Goal: Task Accomplishment & Management: Use online tool/utility

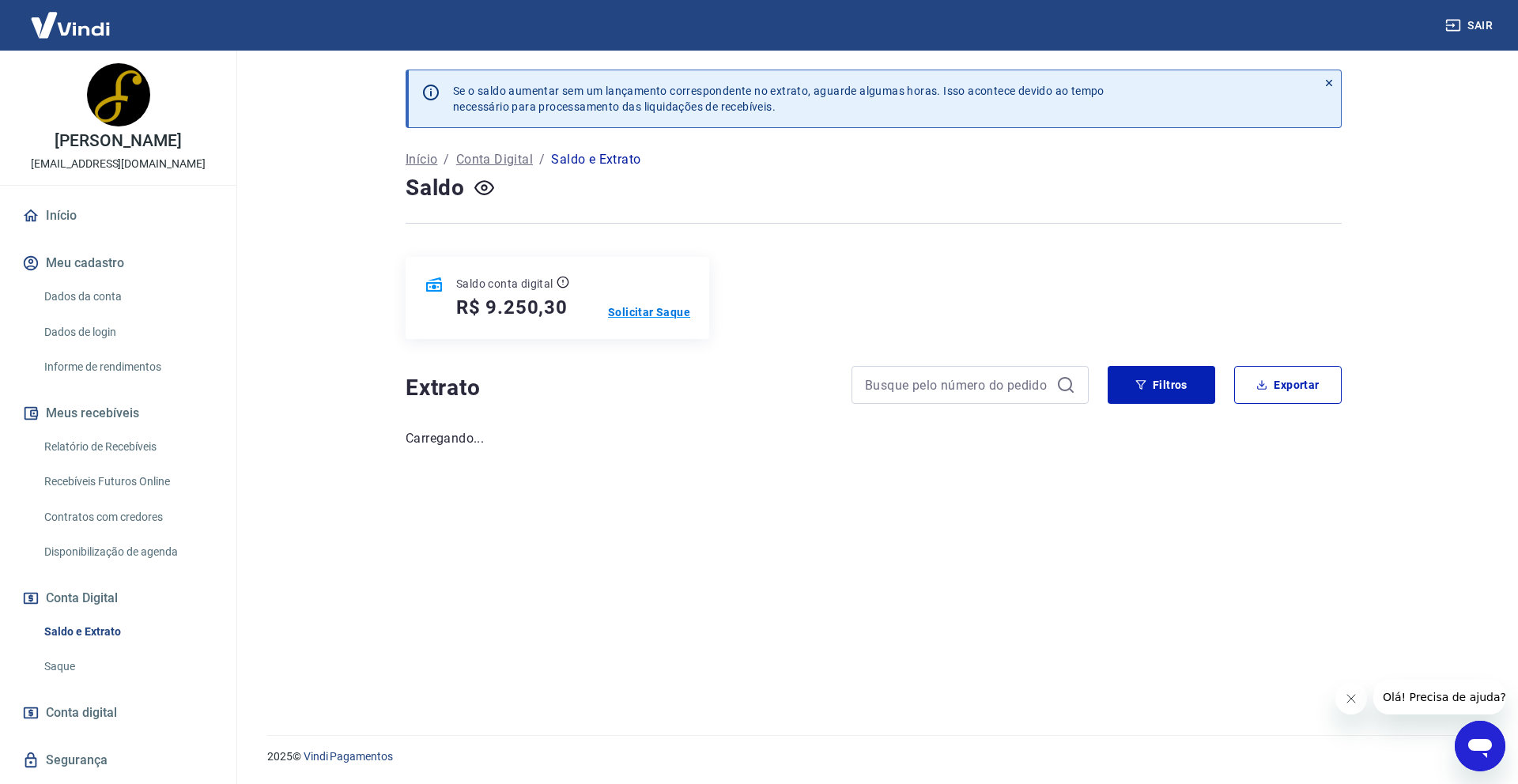
click at [616, 305] on p "Solicitar Saque" at bounding box center [649, 312] width 82 height 16
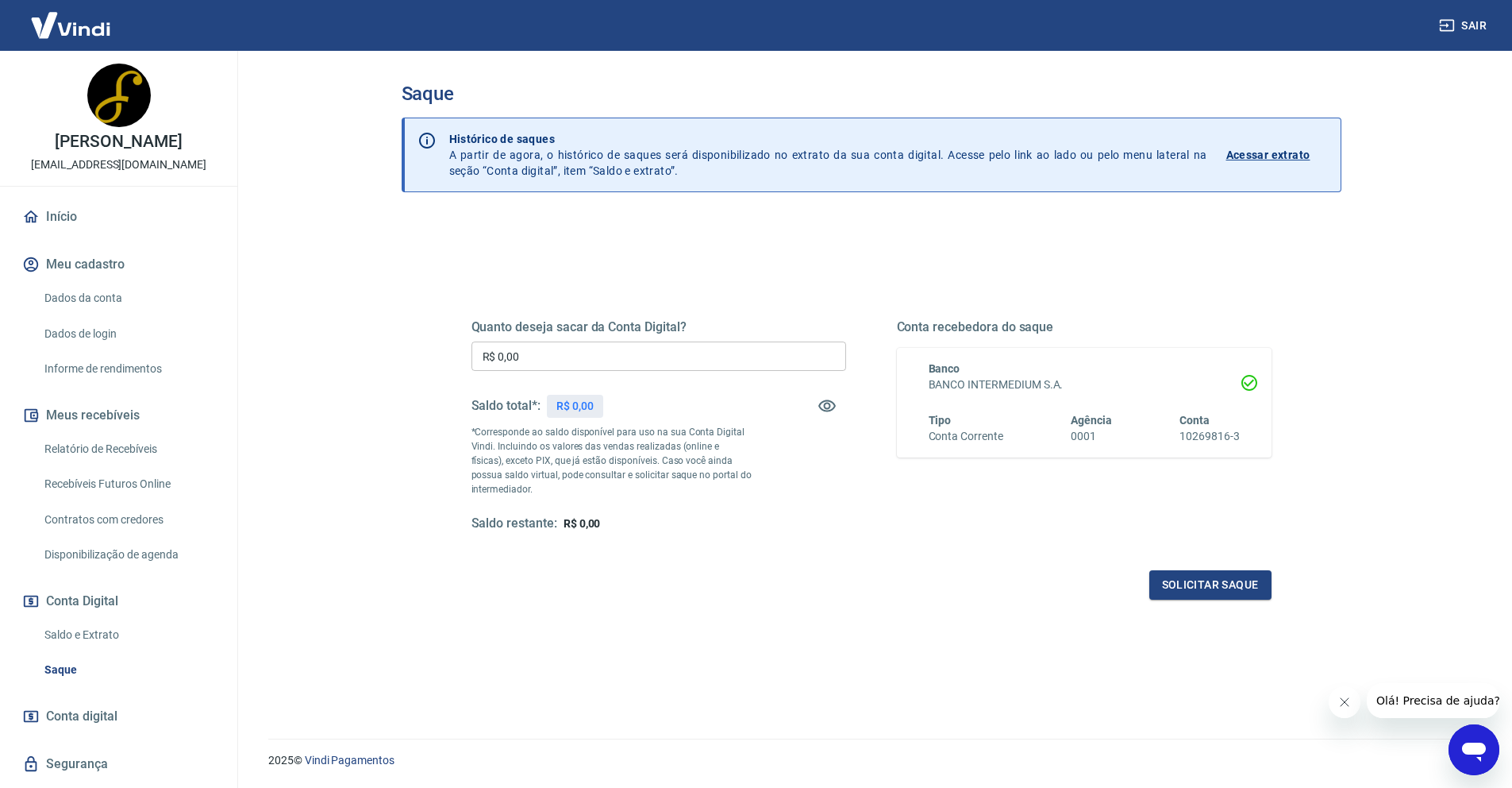
click at [633, 346] on input "R$ 0,00" at bounding box center [659, 356] width 374 height 29
click at [626, 345] on input "R$ 0,00" at bounding box center [659, 356] width 374 height 29
type input "R$ 6.250,30"
click at [1244, 601] on div "Quanto deseja sacar da Conta Digital? R$ 6.250,30 ​ Saldo total*: R$ 9.250,30 *…" at bounding box center [871, 434] width 838 height 369
click at [1237, 586] on button "Solicitar saque" at bounding box center [1210, 585] width 122 height 29
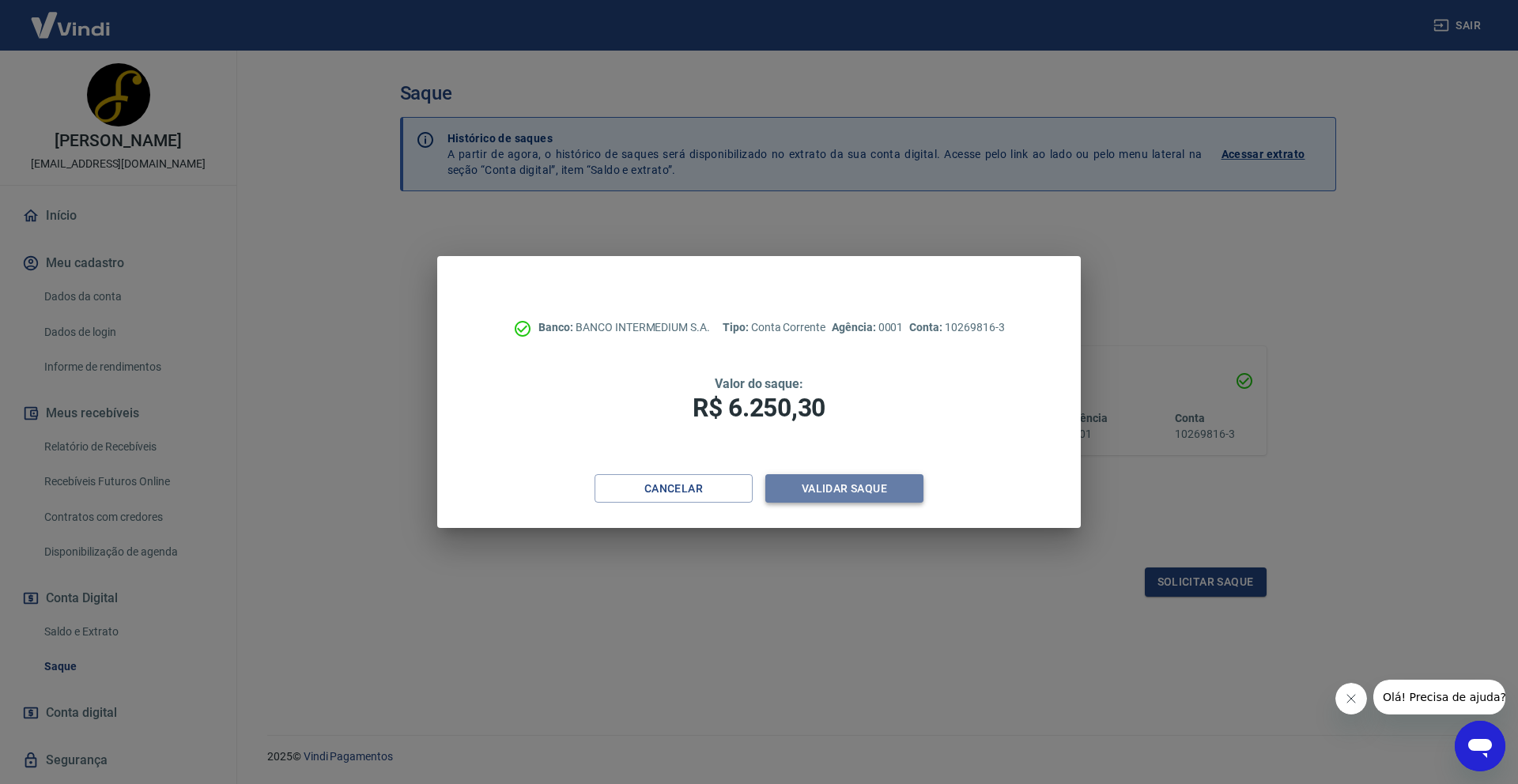
click at [831, 482] on button "Validar saque" at bounding box center [844, 489] width 158 height 29
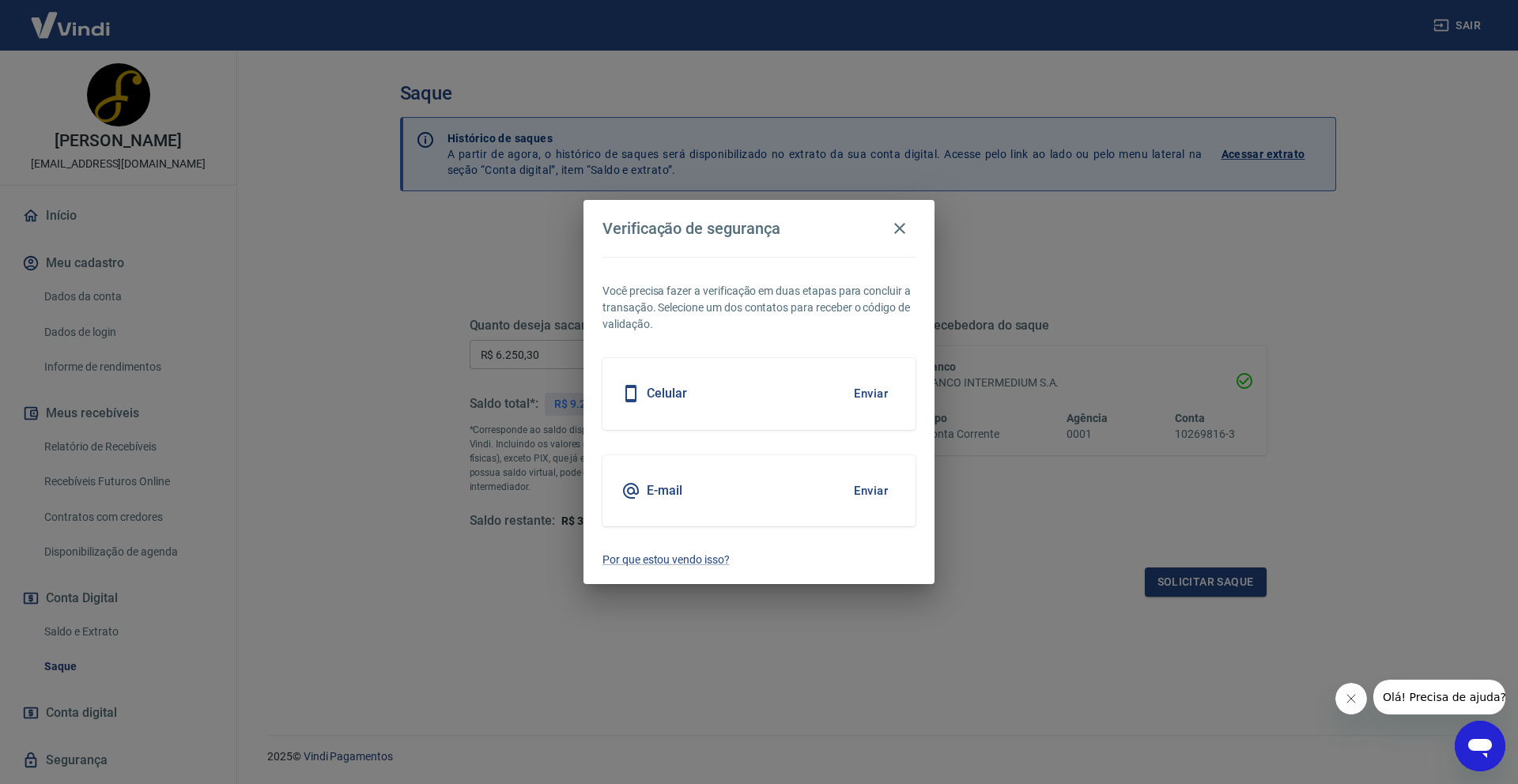
click at [850, 391] on button "Enviar" at bounding box center [871, 393] width 52 height 33
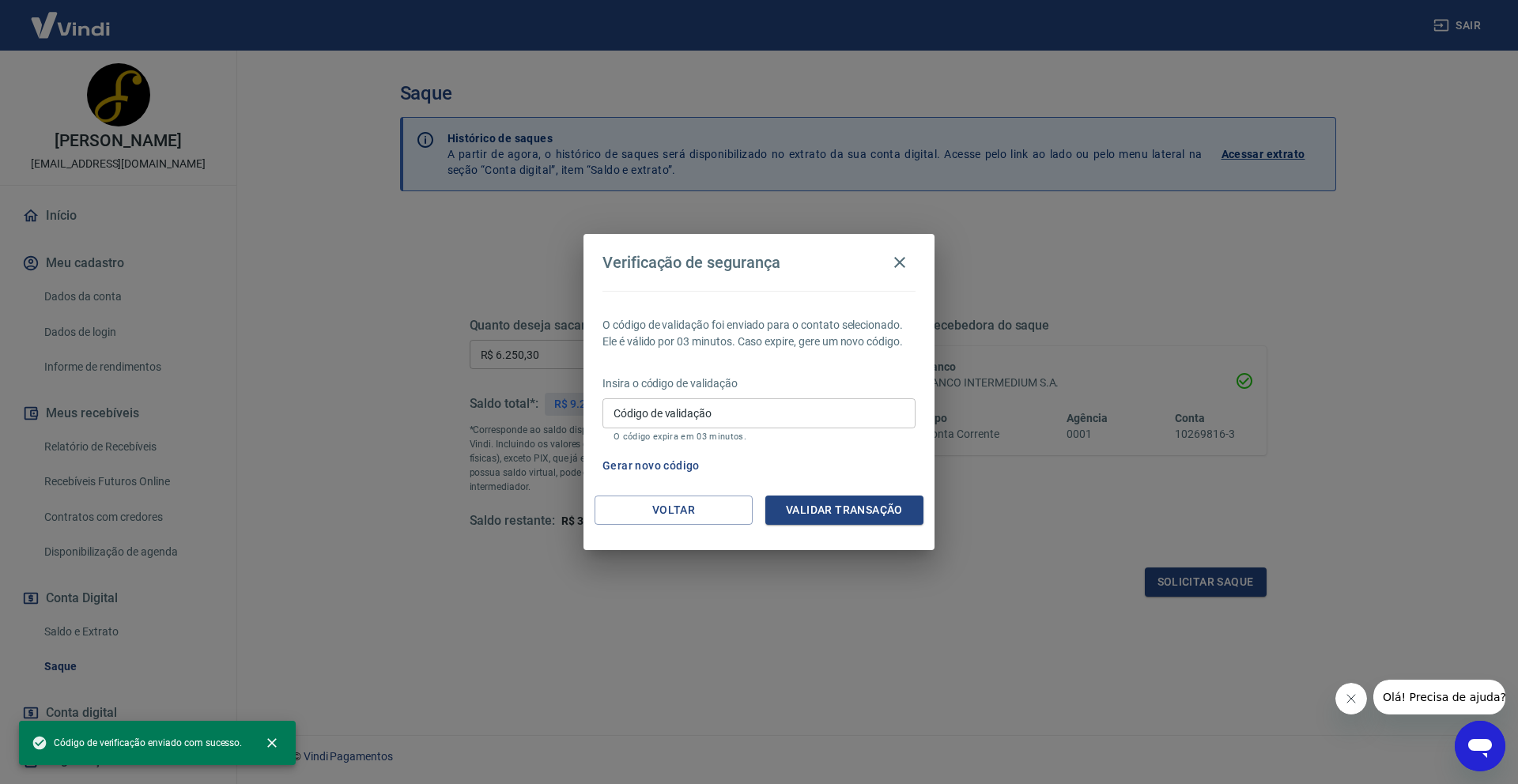
click at [832, 404] on input "Código de validação" at bounding box center [759, 413] width 313 height 29
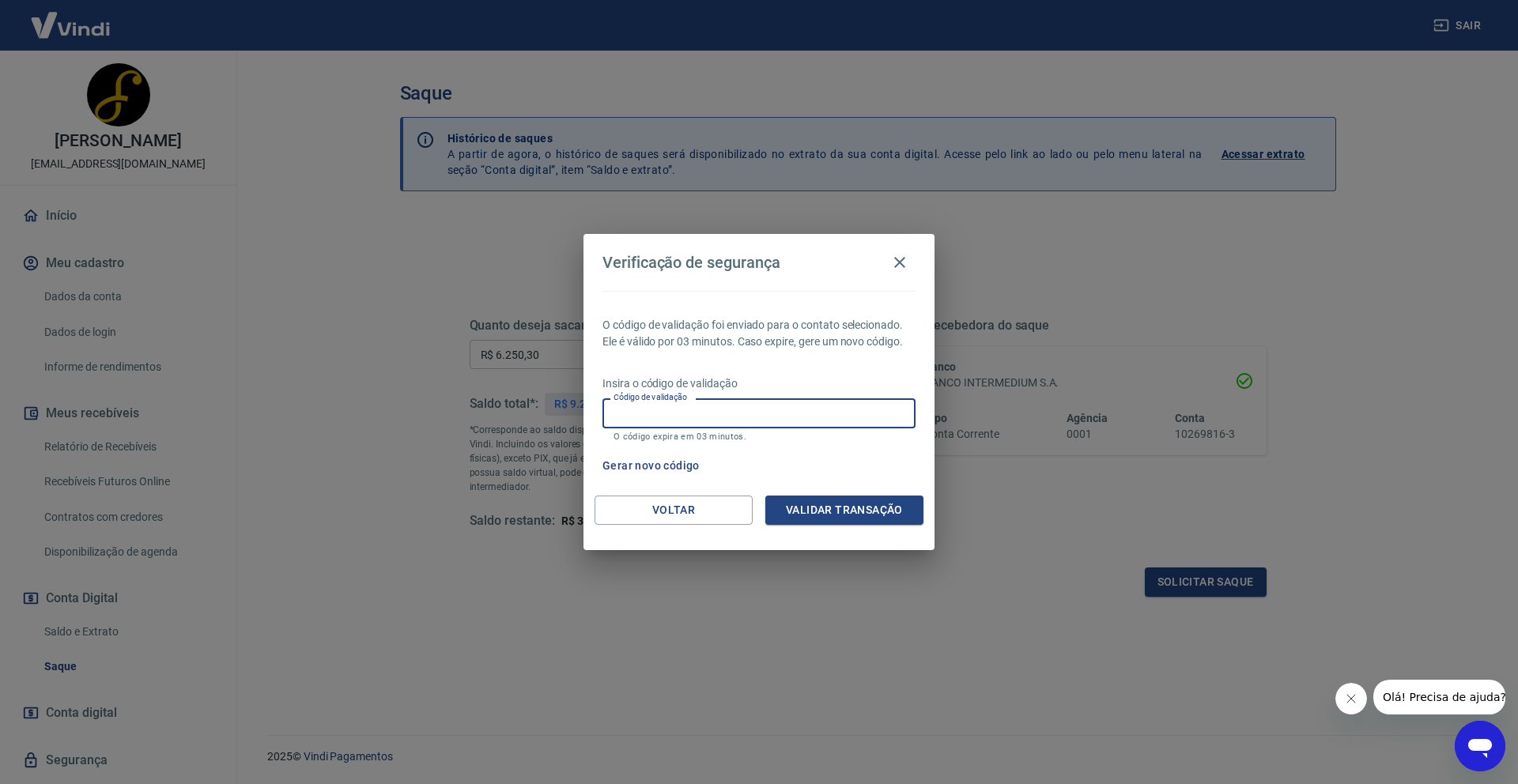
click at [859, 469] on div "Gerar novo código" at bounding box center [756, 465] width 320 height 29
click at [659, 505] on button "Voltar" at bounding box center [674, 510] width 158 height 29
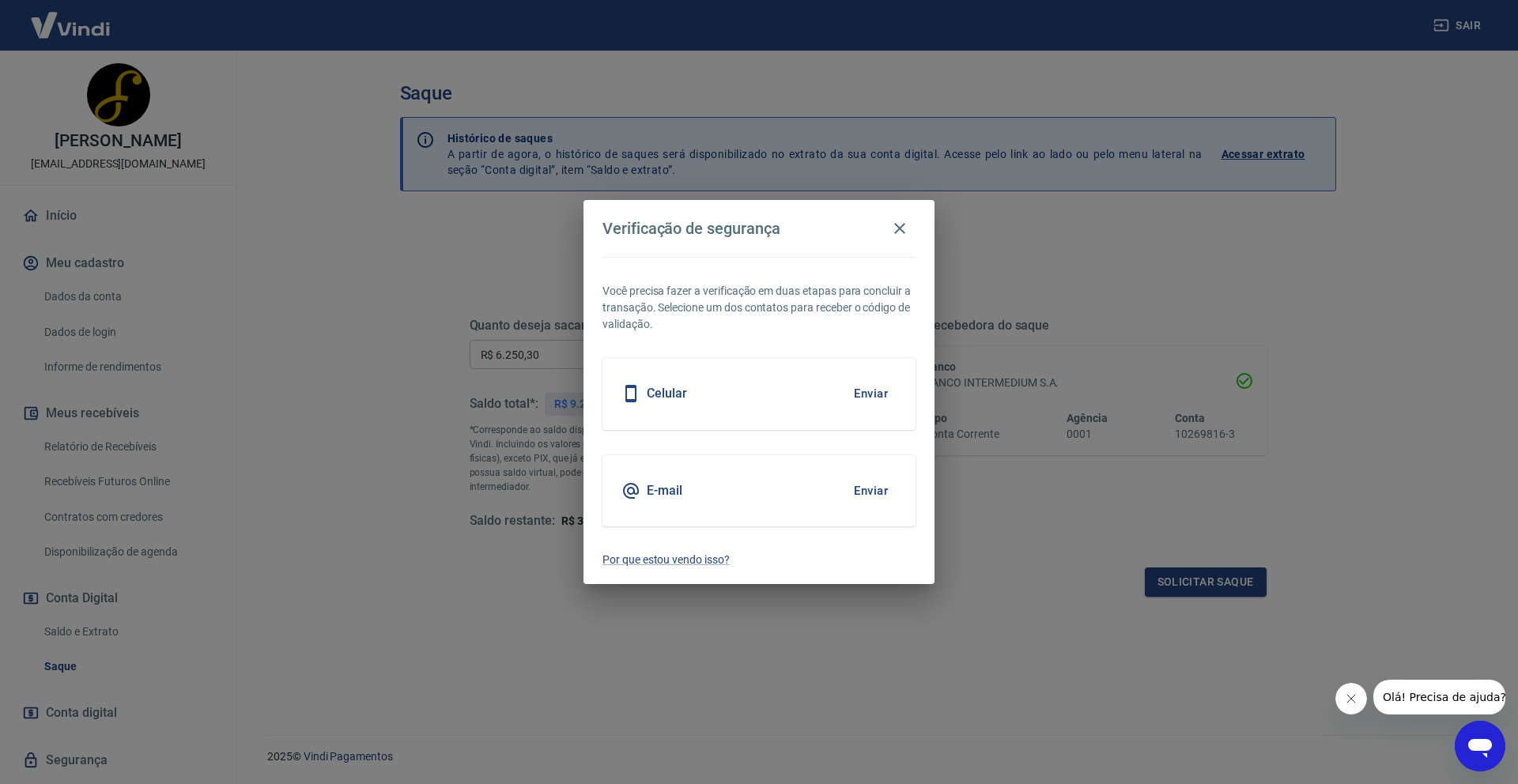
click at [871, 485] on button "Enviar" at bounding box center [871, 490] width 52 height 33
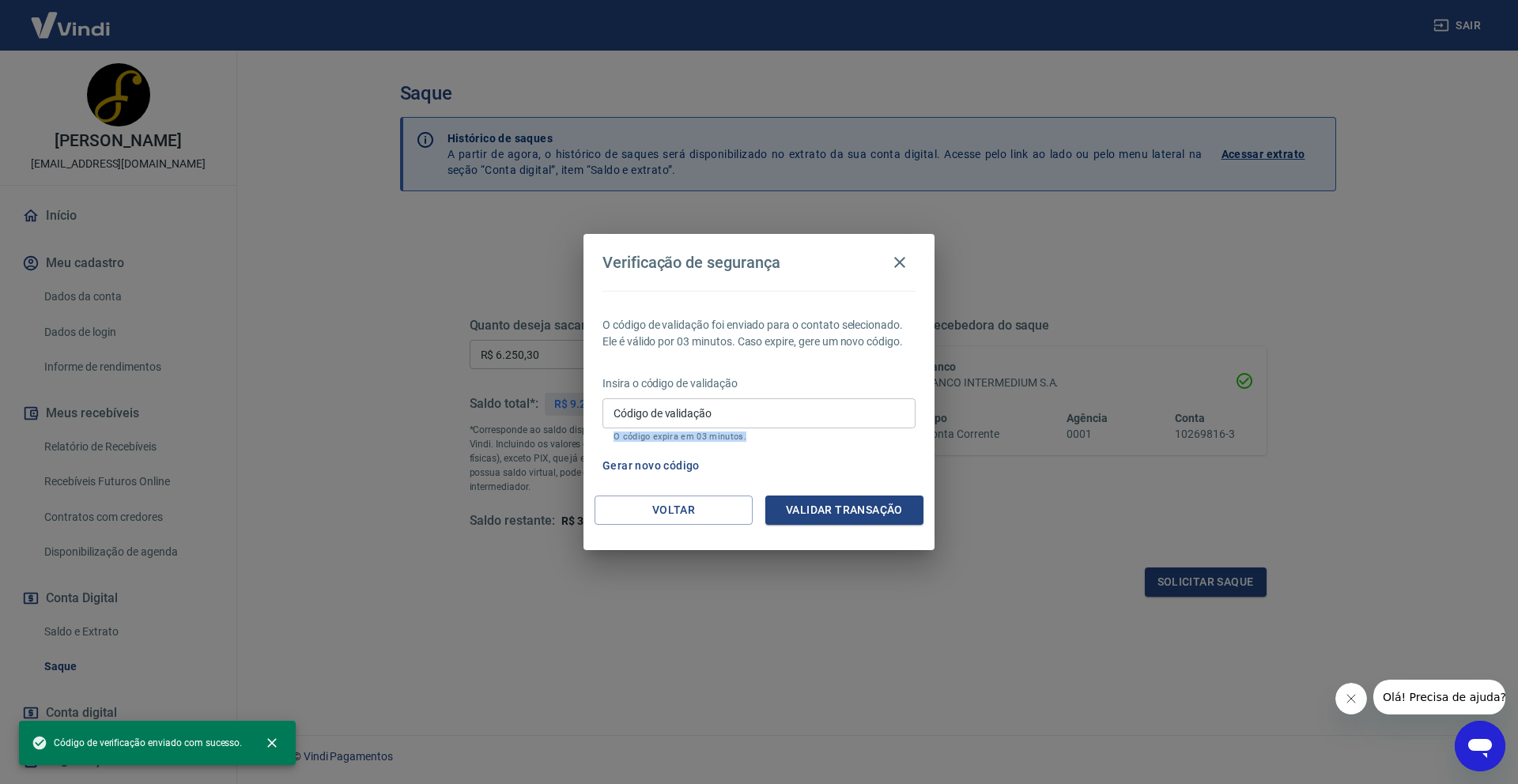
click at [854, 432] on div "Código de validação Código de validação O código expira em 03 minutos." at bounding box center [759, 419] width 313 height 43
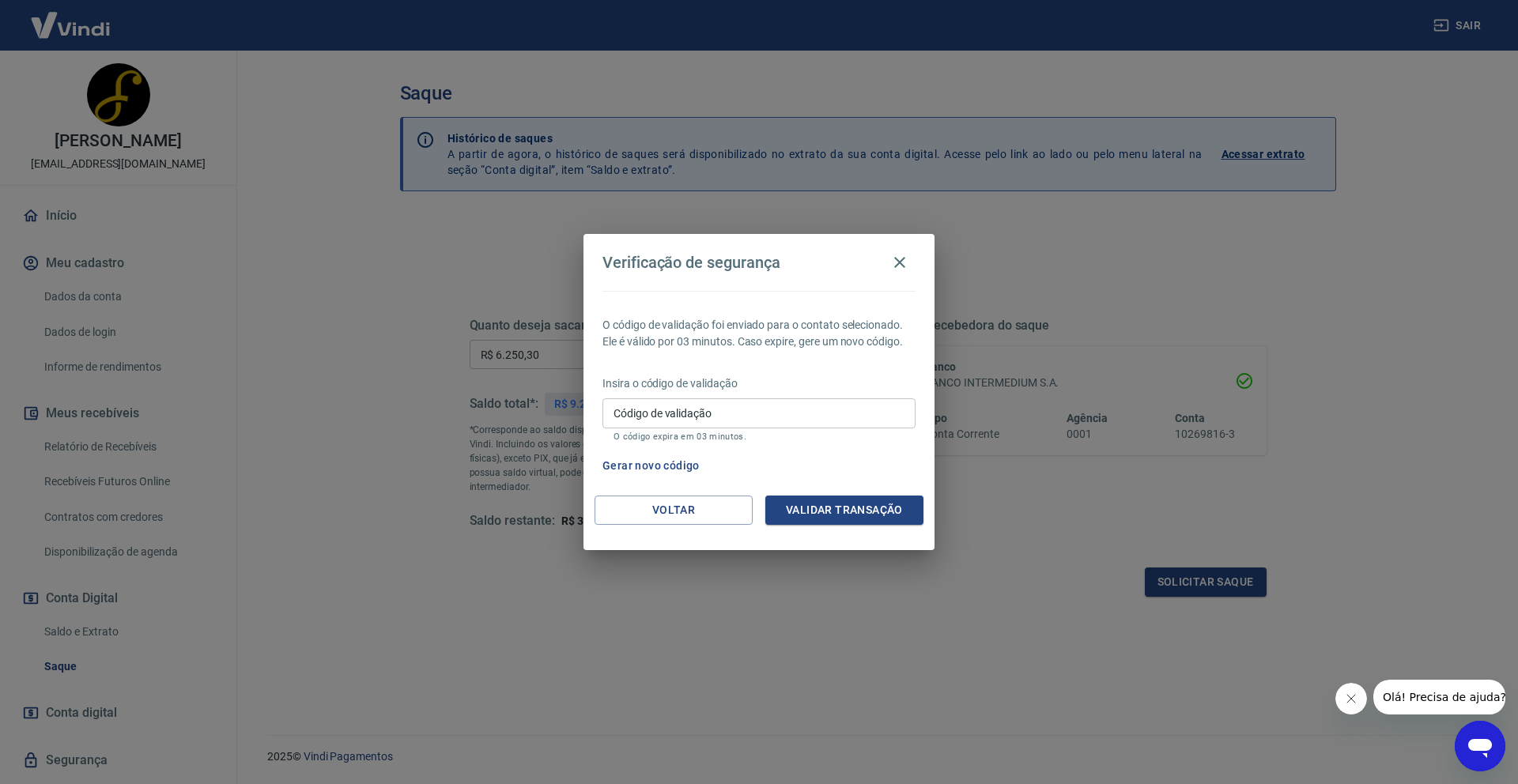
click at [844, 420] on input "Código de validação" at bounding box center [759, 413] width 313 height 29
paste input "351661"
type input "351661"
click at [859, 507] on button "Validar transação" at bounding box center [844, 510] width 158 height 29
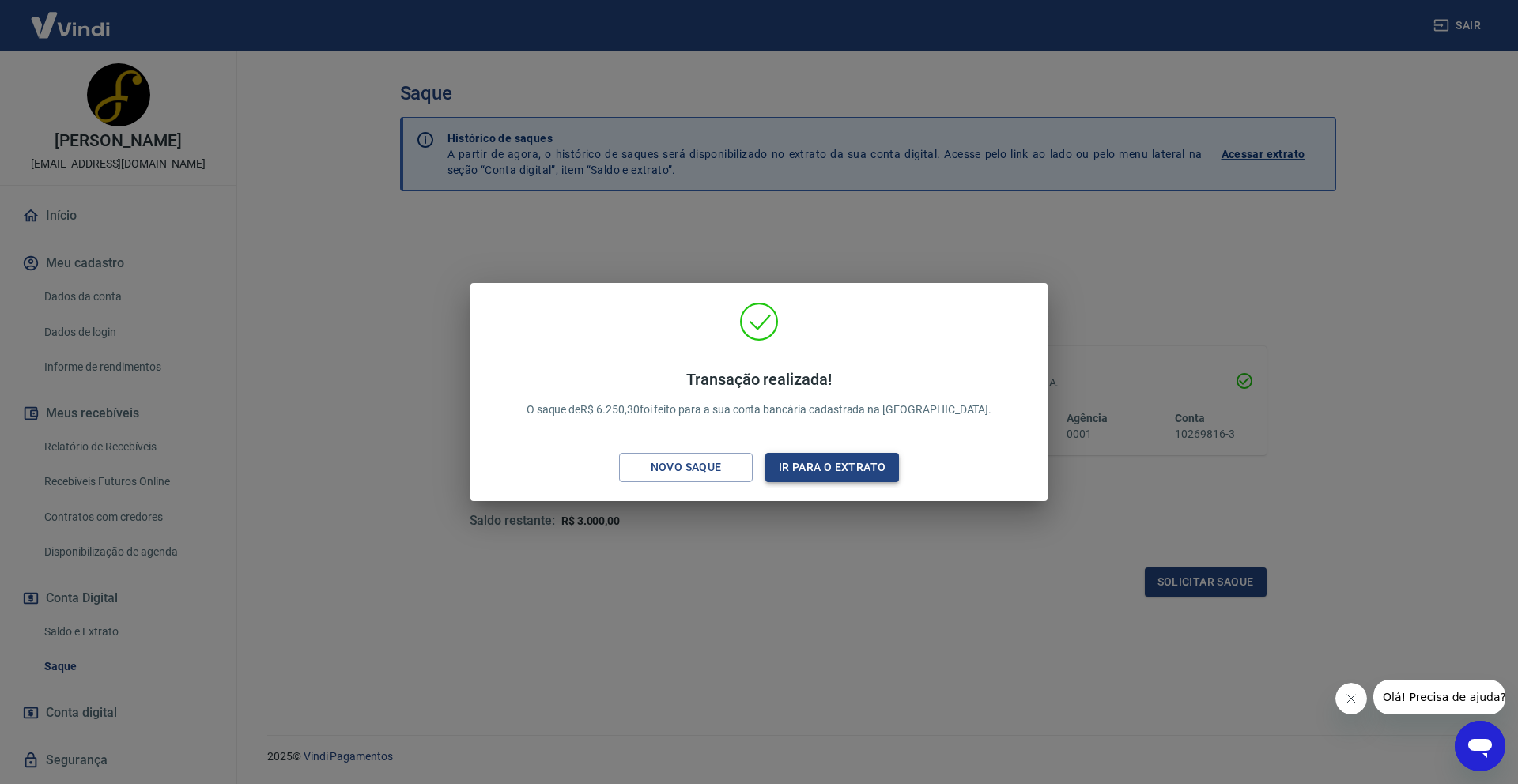
click at [813, 465] on button "Ir para o extrato" at bounding box center [832, 467] width 134 height 29
